Goal: Browse casually

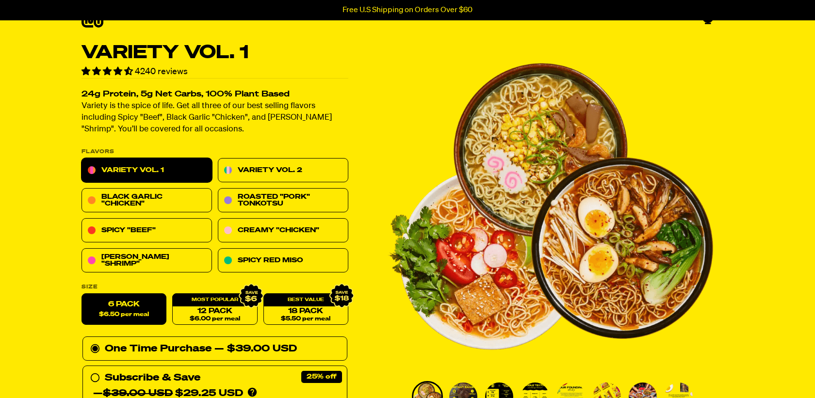
scroll to position [12, 0]
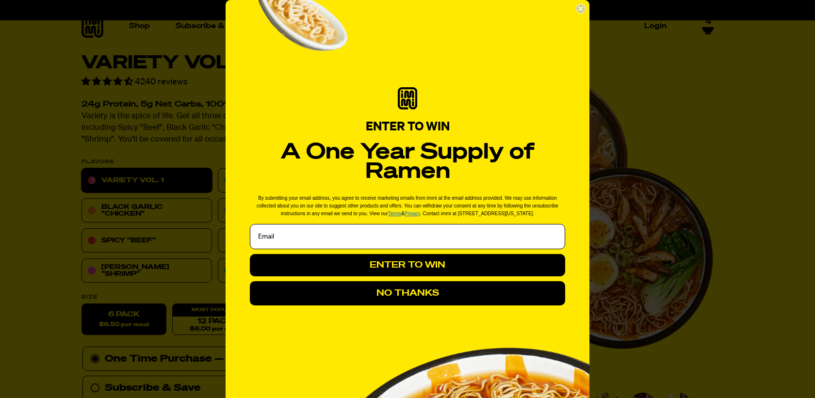
click at [584, 12] on icon "Close dialog" at bounding box center [581, 9] width 10 height 10
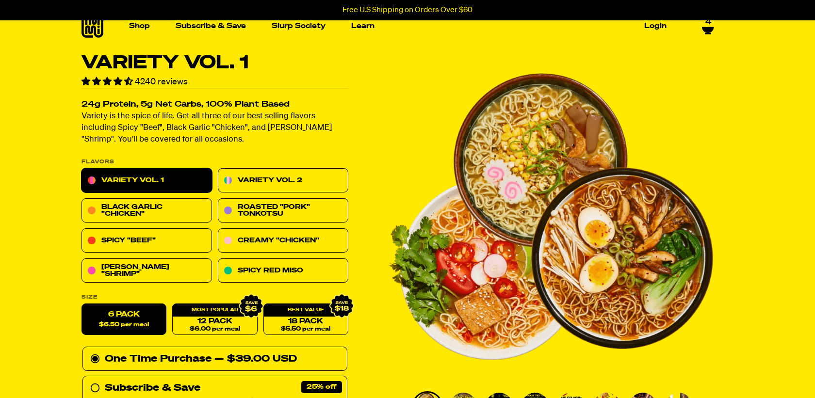
click at [584, 12] on ul "Shop Packets Cups new Toppings new" at bounding box center [397, 25] width 545 height 35
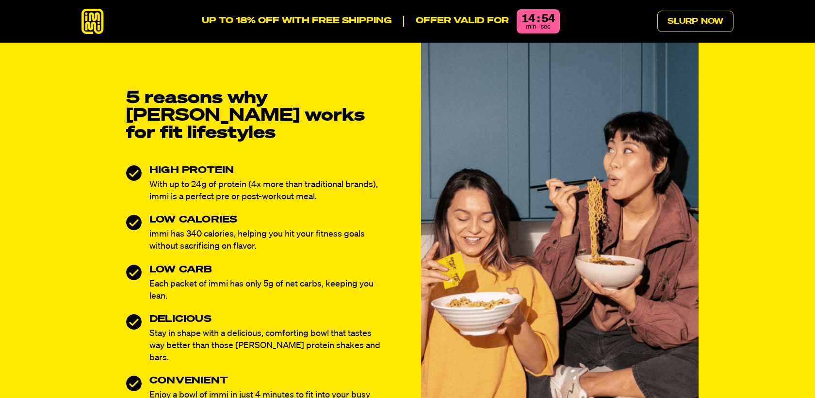
scroll to position [442, 0]
